Goal: Navigation & Orientation: Find specific page/section

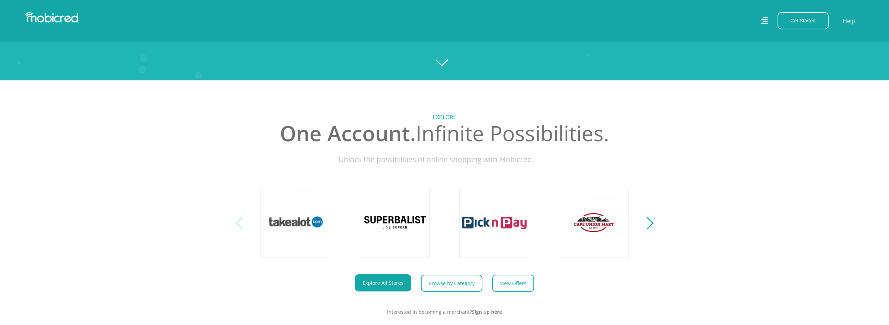
scroll to position [239, 0]
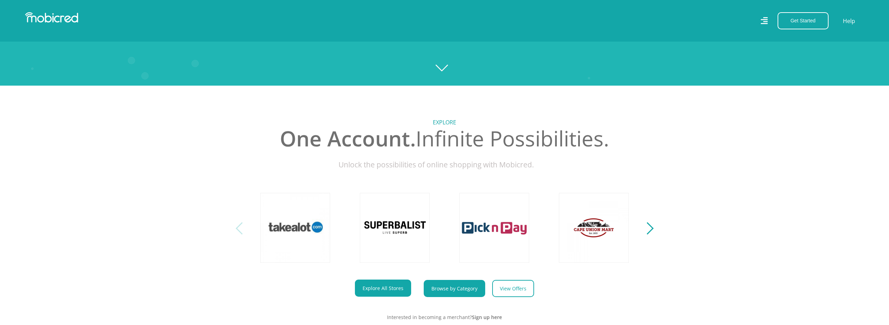
click at [469, 290] on link "Browse by Category" at bounding box center [454, 288] width 61 height 17
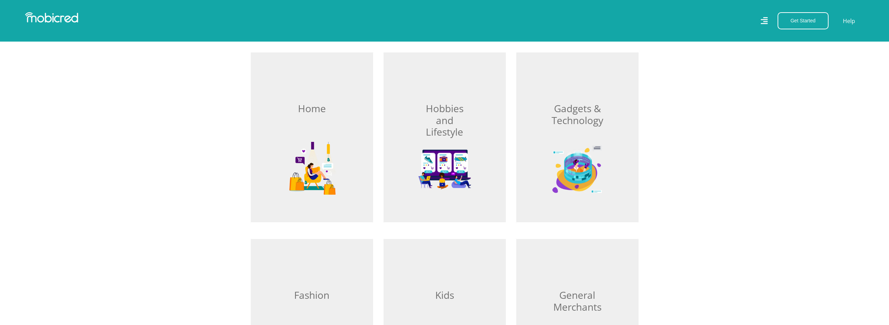
scroll to position [245, 0]
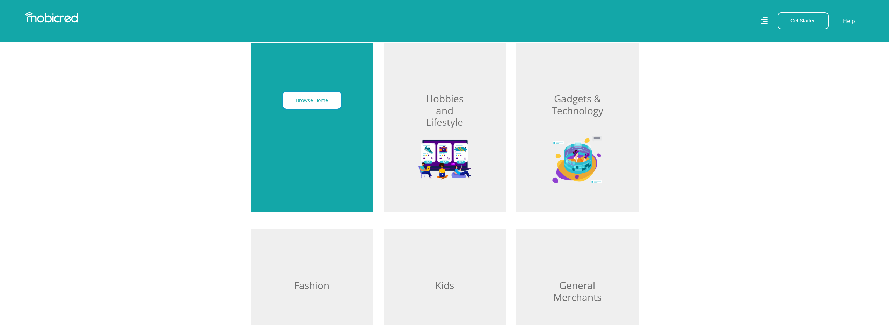
click at [314, 102] on button "Browse Home" at bounding box center [312, 100] width 58 height 17
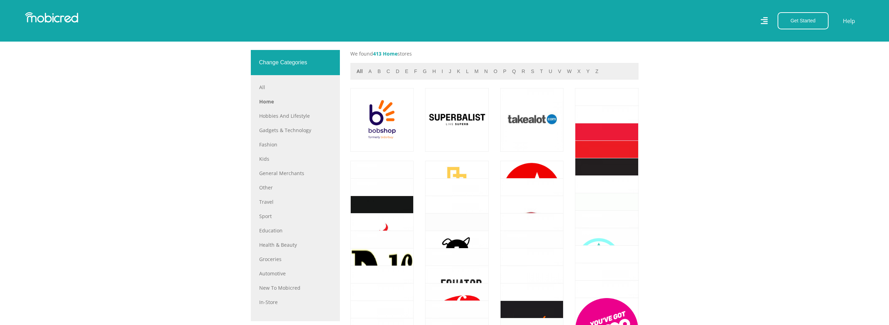
scroll to position [349, 0]
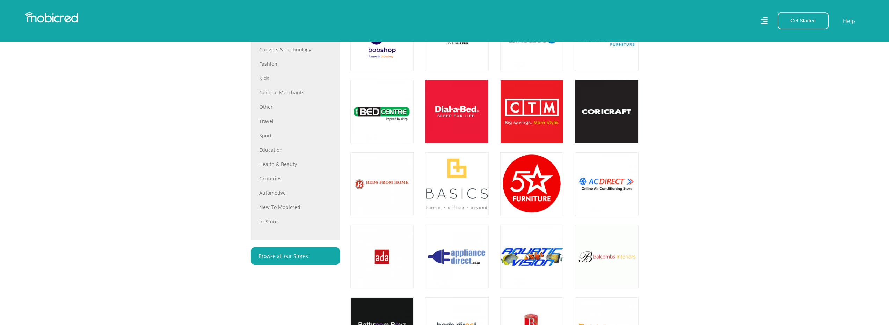
scroll to position [148, 0]
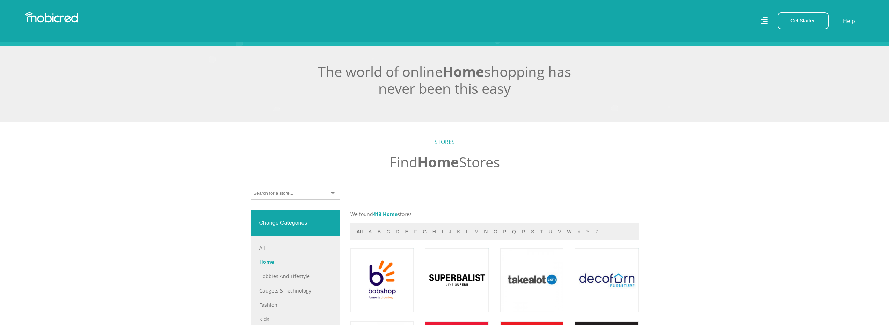
click at [270, 265] on link "Home" at bounding box center [295, 261] width 72 height 7
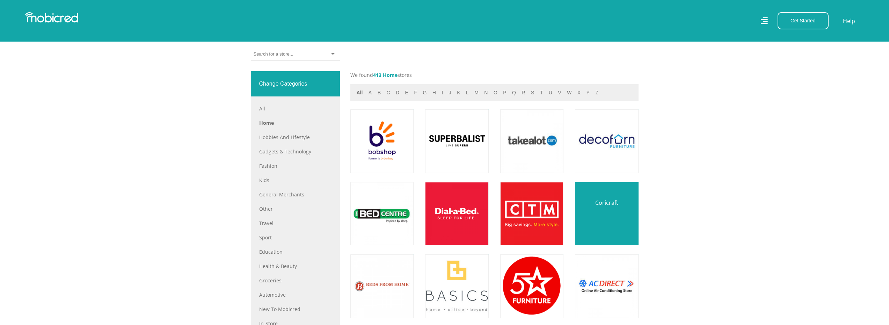
scroll to position [288, 0]
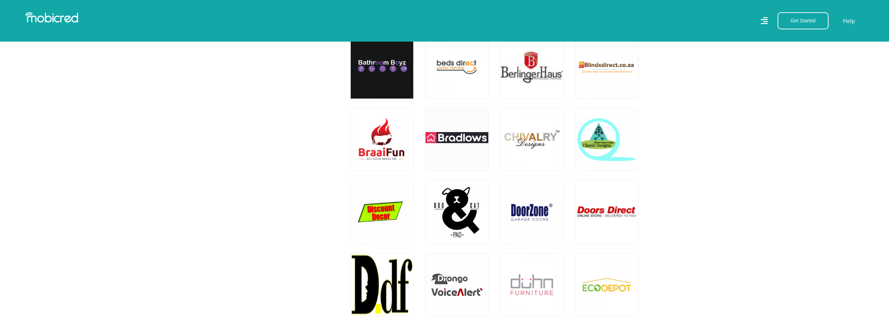
scroll to position [664, 0]
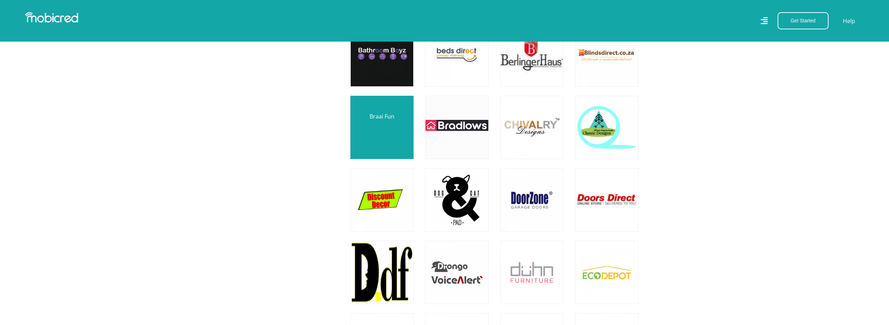
click at [376, 132] on link at bounding box center [382, 127] width 74 height 74
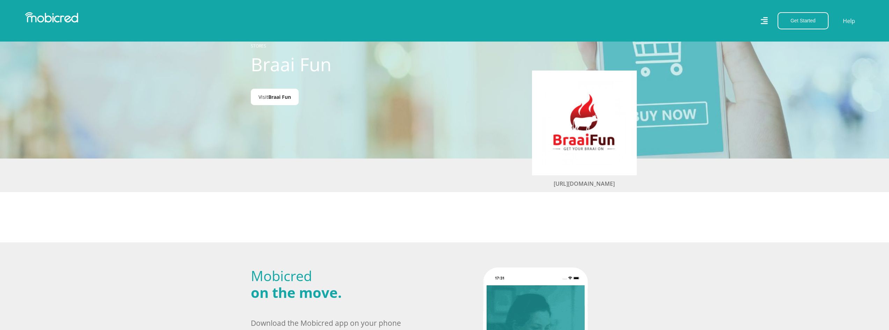
scroll to position [35, 0]
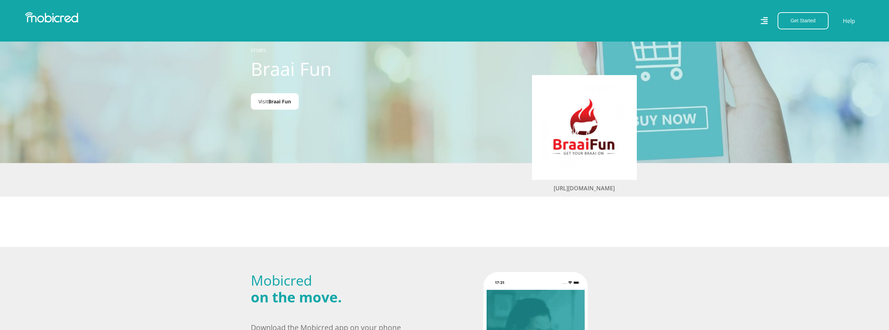
click at [276, 100] on span "Braai Fun" at bounding box center [279, 101] width 23 height 7
